Goal: Task Accomplishment & Management: Manage account settings

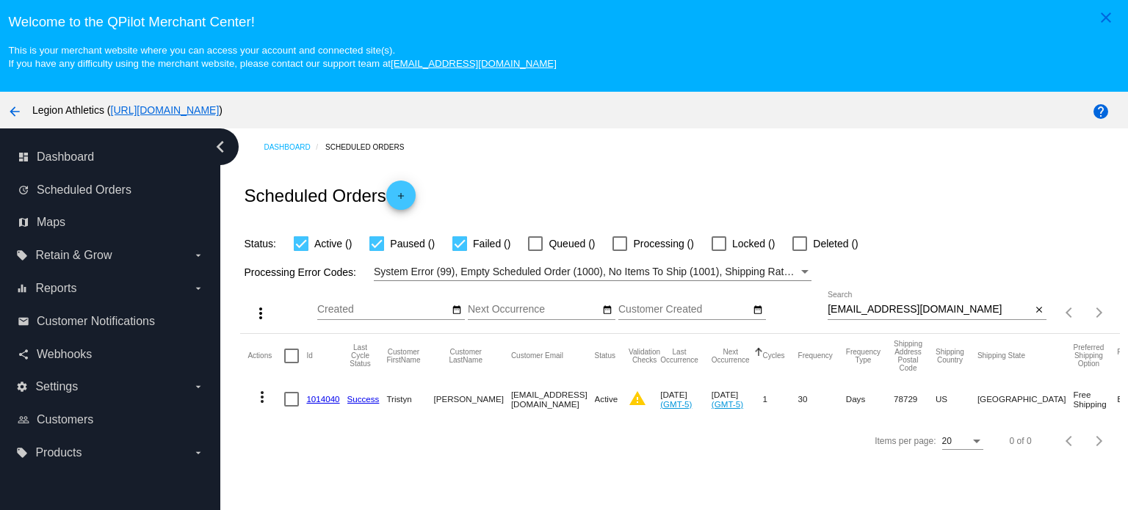
click at [859, 310] on input "[EMAIL_ADDRESS][DOMAIN_NAME]" at bounding box center [929, 310] width 203 height 12
paste input "honiebeefly"
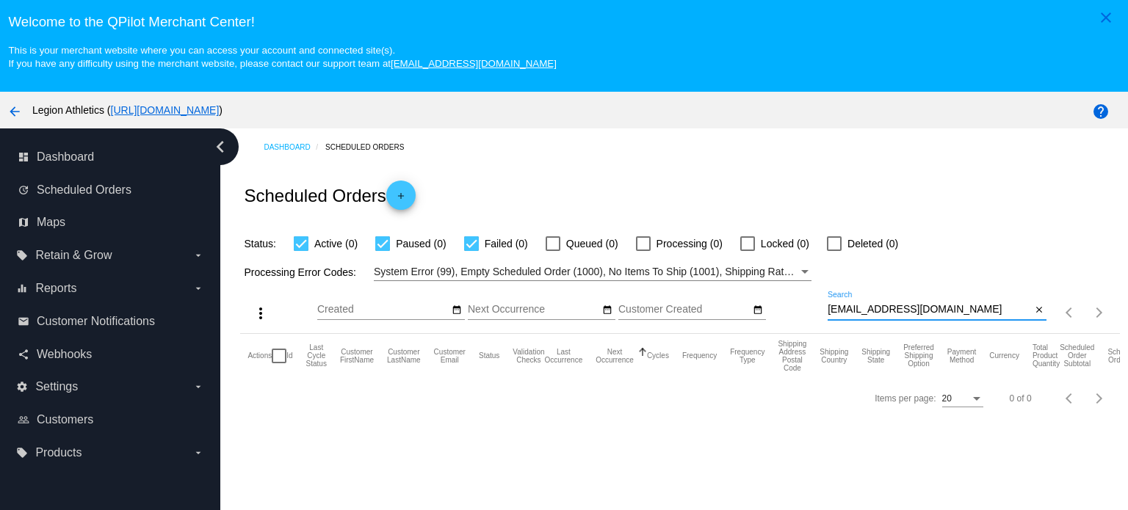
click at [903, 302] on div "[EMAIL_ADDRESS][DOMAIN_NAME] Search" at bounding box center [929, 306] width 203 height 29
click at [904, 314] on input "[EMAIL_ADDRESS][DOMAIN_NAME]" at bounding box center [929, 310] width 203 height 12
paste input "[PERSON_NAME].[PERSON_NAME]@nordstrom"
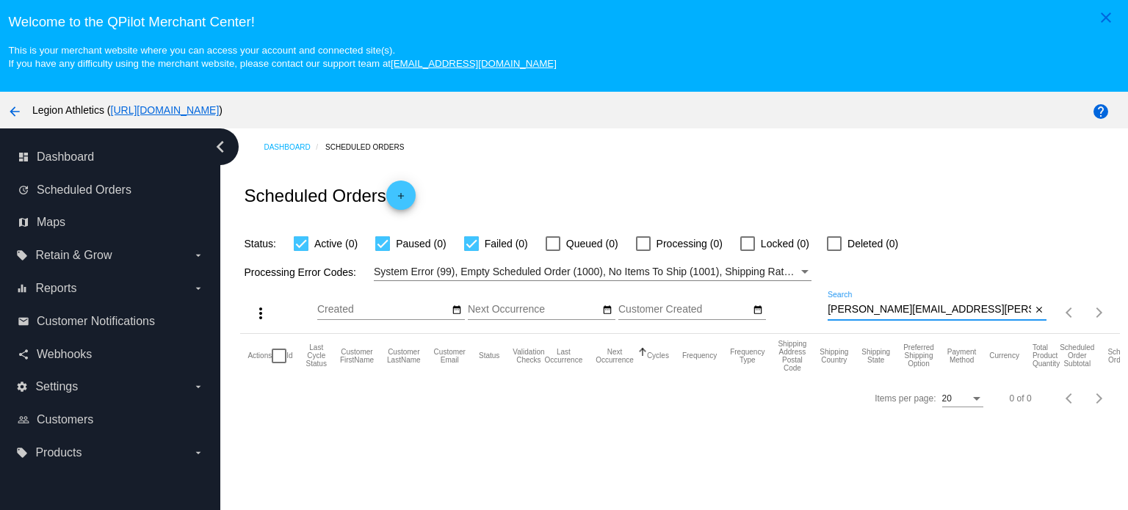
type input "[PERSON_NAME][EMAIL_ADDRESS][PERSON_NAME][DOMAIN_NAME]"
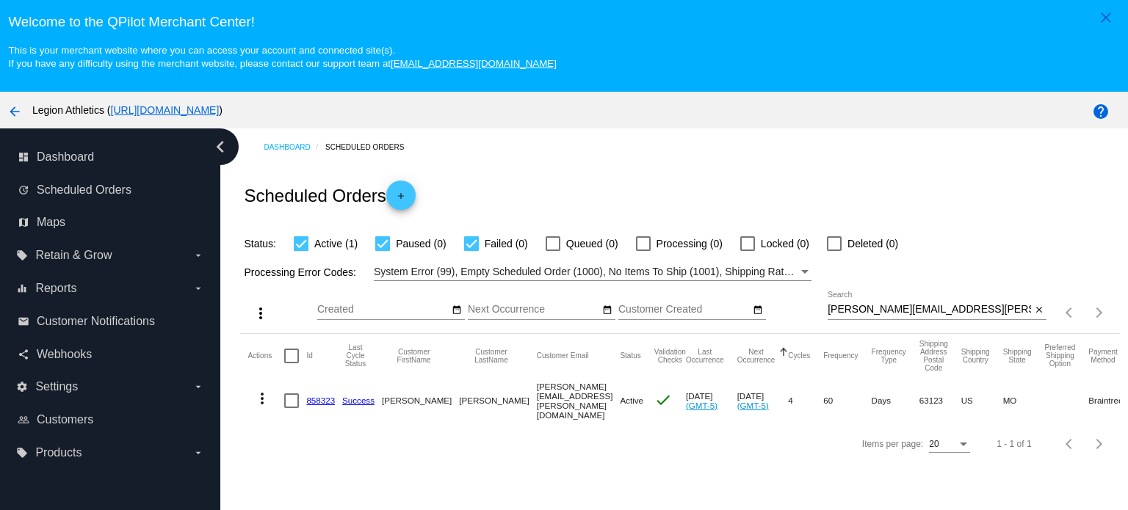
click at [320, 398] on link "858323" at bounding box center [320, 401] width 29 height 10
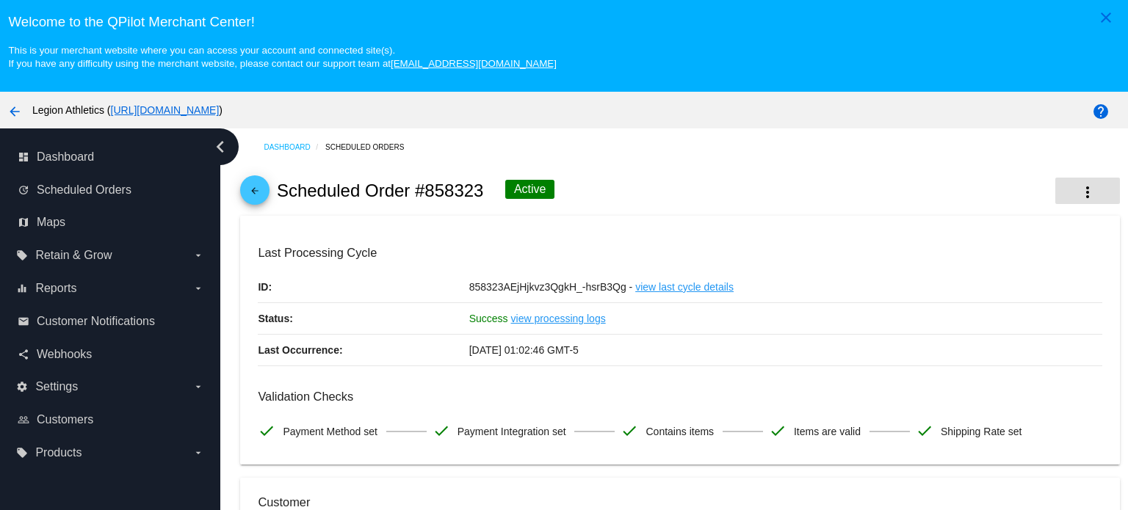
click at [1079, 193] on mat-icon "more_vert" at bounding box center [1088, 193] width 18 height 18
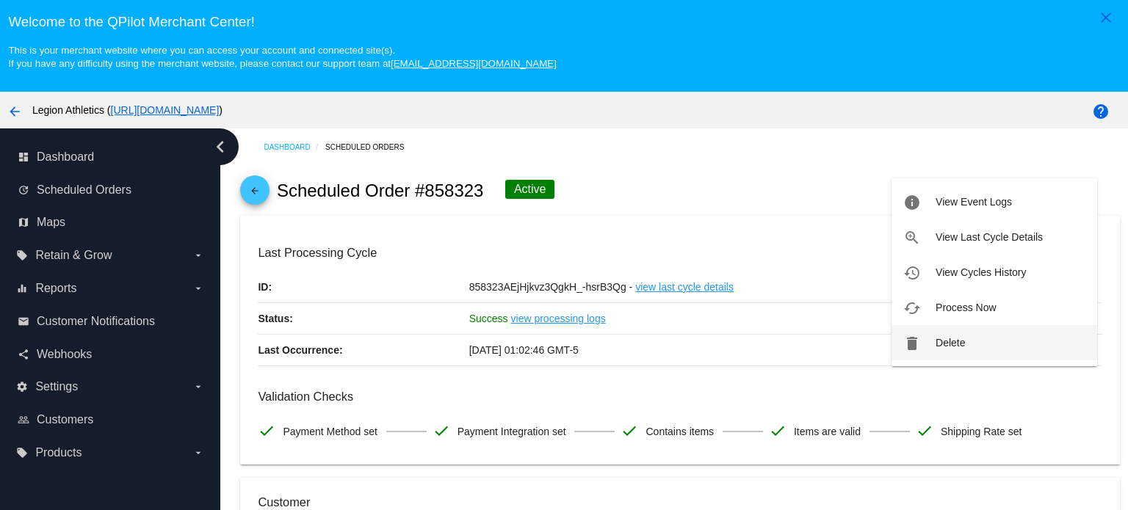
click at [972, 343] on button "delete Delete" at bounding box center [994, 342] width 206 height 35
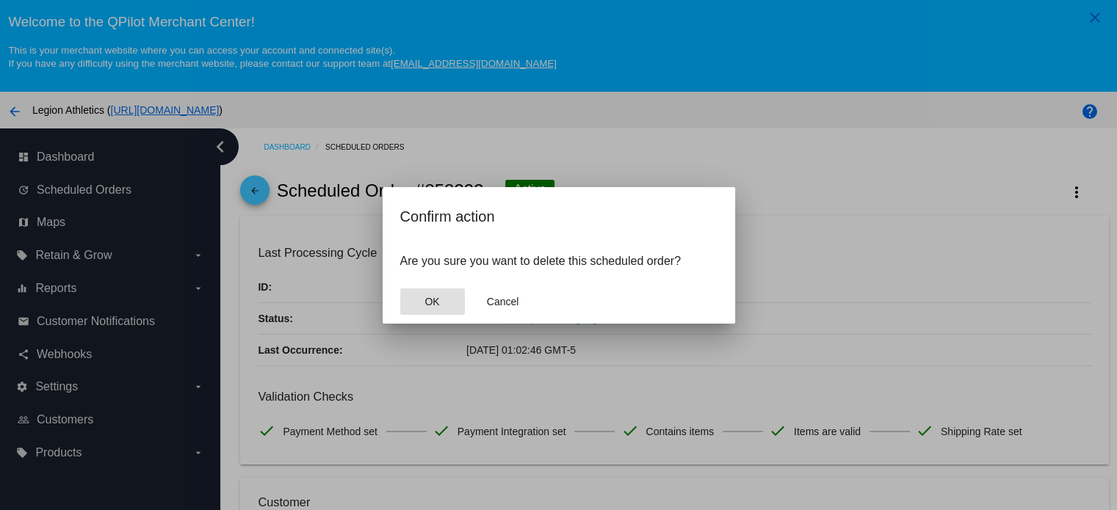
click at [441, 300] on button "OK" at bounding box center [432, 302] width 65 height 26
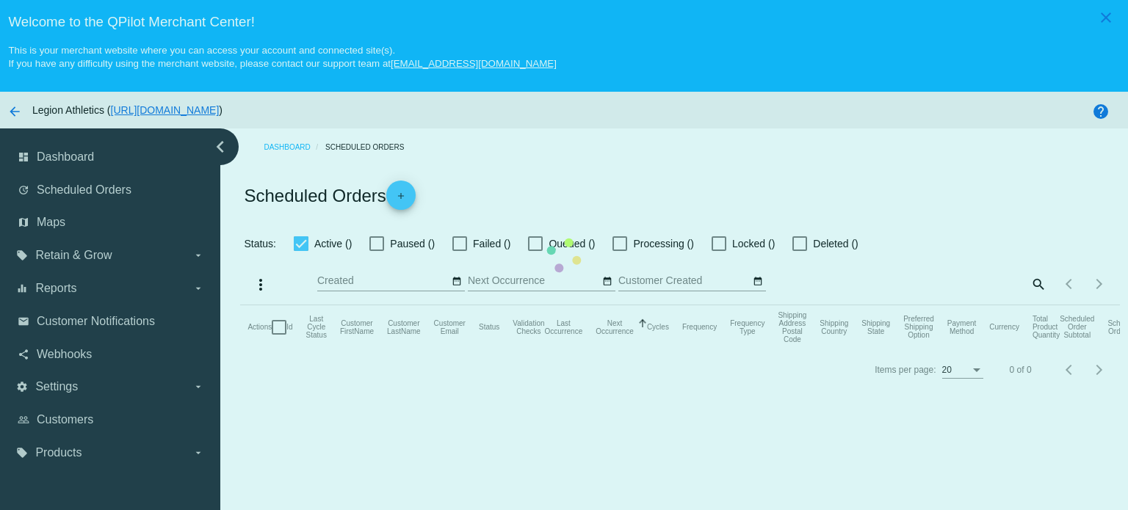
checkbox input "true"
